Goal: Answer question/provide support: Share knowledge or assist other users

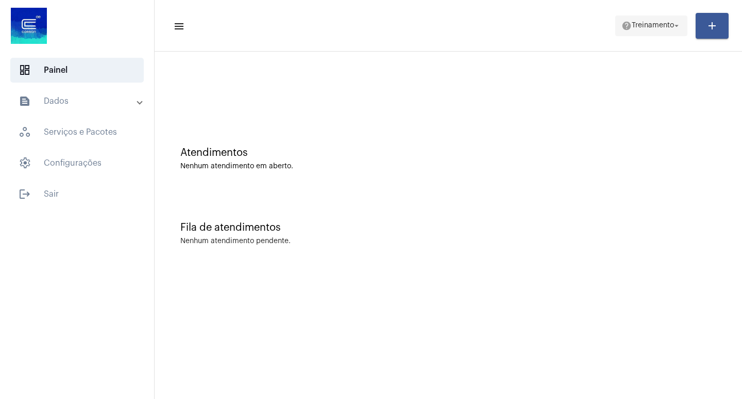
click at [633, 31] on span "help Treinamento arrow_drop_down" at bounding box center [652, 25] width 60 height 19
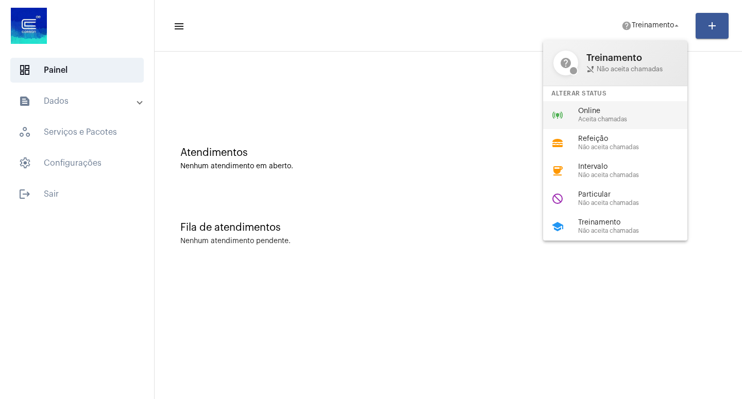
click at [638, 120] on span "Aceita chamadas" at bounding box center [637, 119] width 118 height 7
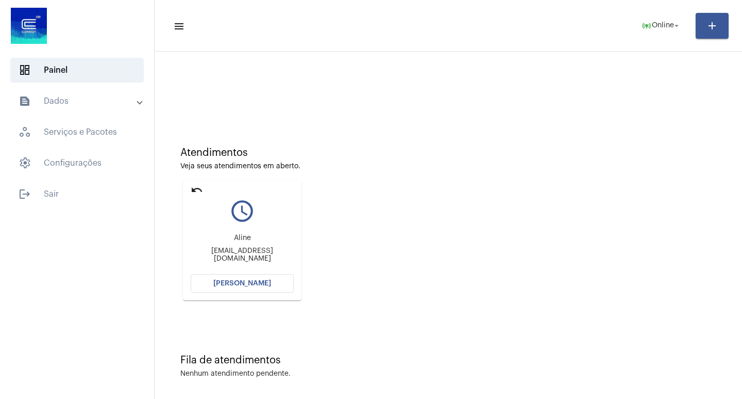
scroll to position [5, 0]
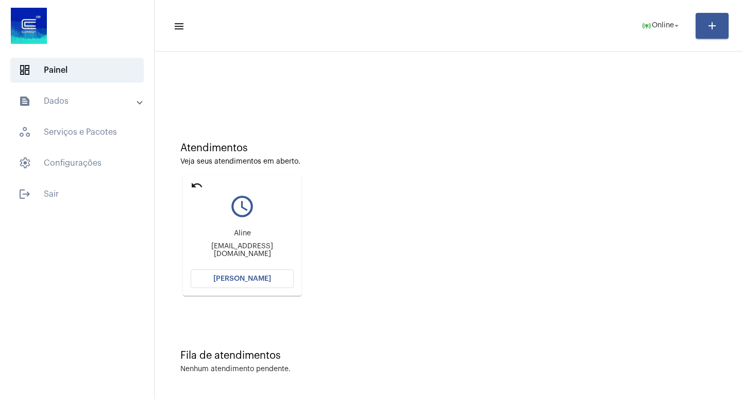
click at [242, 275] on span "[PERSON_NAME]" at bounding box center [242, 278] width 58 height 7
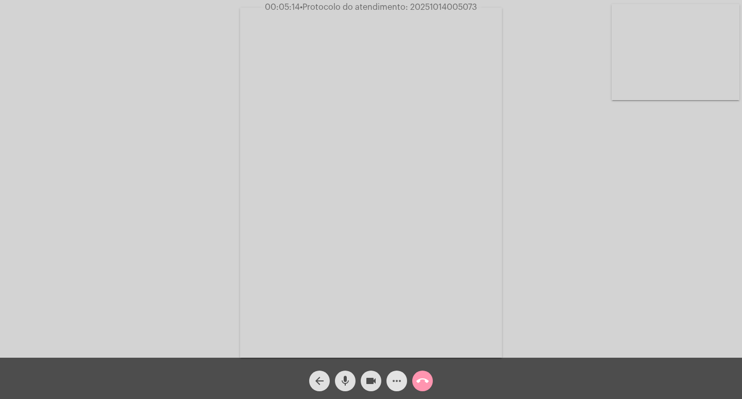
click at [396, 378] on mat-icon "more_horiz" at bounding box center [397, 380] width 12 height 12
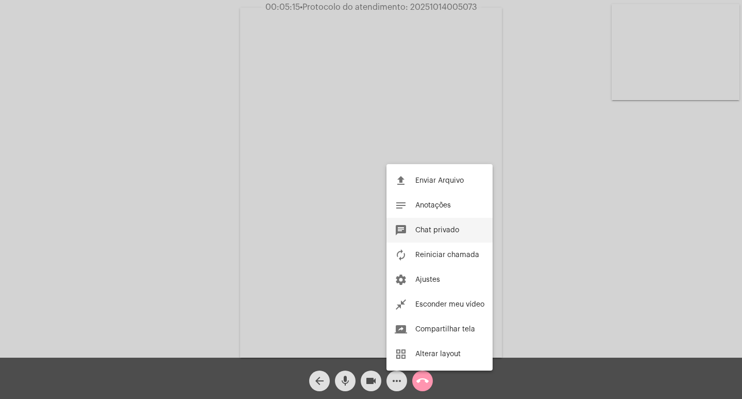
click at [453, 227] on span "Chat privado" at bounding box center [438, 229] width 44 height 7
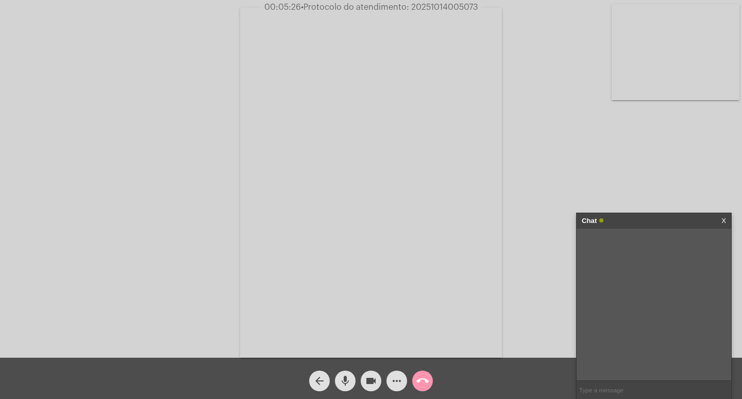
click at [445, 11] on span "• Protocolo do atendimento: 20251014005073" at bounding box center [389, 7] width 177 height 8
copy span "20251014005073"
click at [611, 390] on input "text" at bounding box center [654, 390] width 155 height 18
paste input "20251014005073"
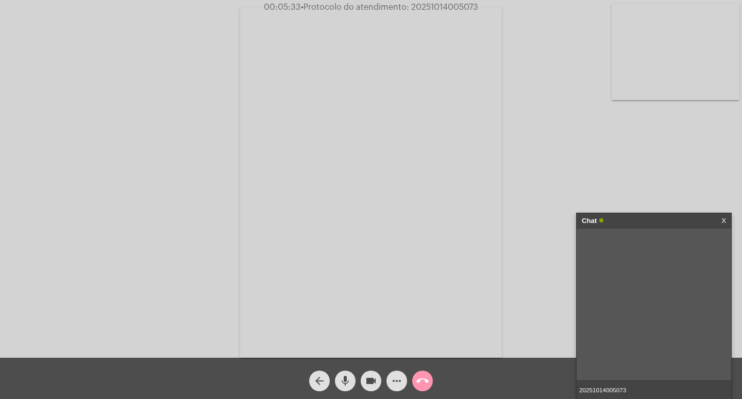
click at [632, 394] on input "20251014005073" at bounding box center [654, 390] width 155 height 18
type input "20251014005073"
click at [635, 389] on input "20251014005073" at bounding box center [654, 390] width 155 height 18
click at [643, 219] on div "Chat" at bounding box center [643, 220] width 123 height 15
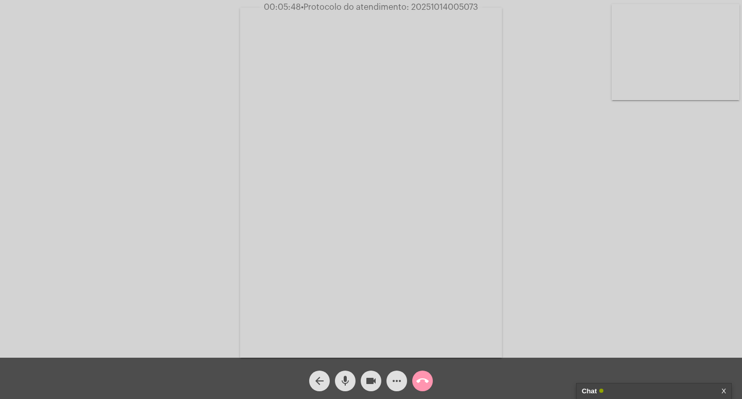
click at [371, 375] on mat-icon "videocam" at bounding box center [371, 380] width 12 height 12
click at [344, 382] on mat-icon "mic" at bounding box center [345, 380] width 12 height 12
click at [417, 376] on mat-icon "call_end" at bounding box center [423, 380] width 12 height 12
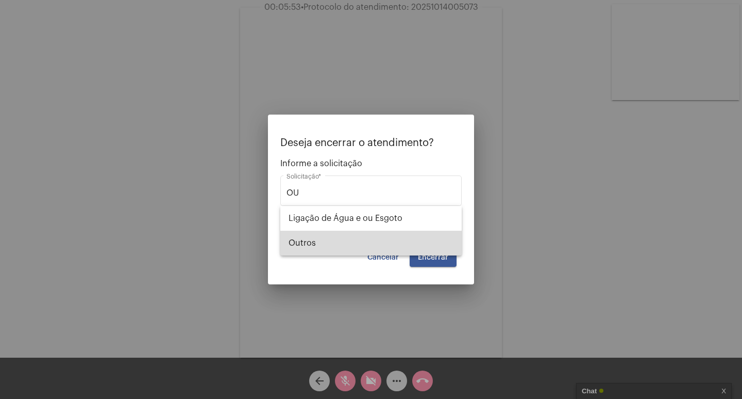
click at [358, 250] on span "Outros" at bounding box center [371, 242] width 165 height 25
type input "Outros"
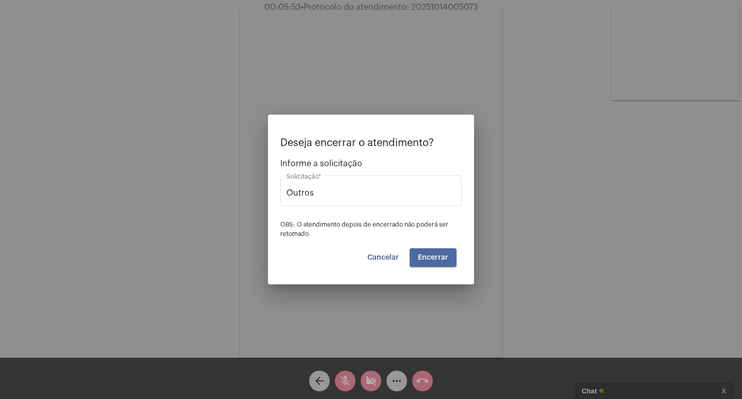
click at [442, 254] on span "Encerrar" at bounding box center [433, 257] width 30 height 7
